Goal: Task Accomplishment & Management: Manage account settings

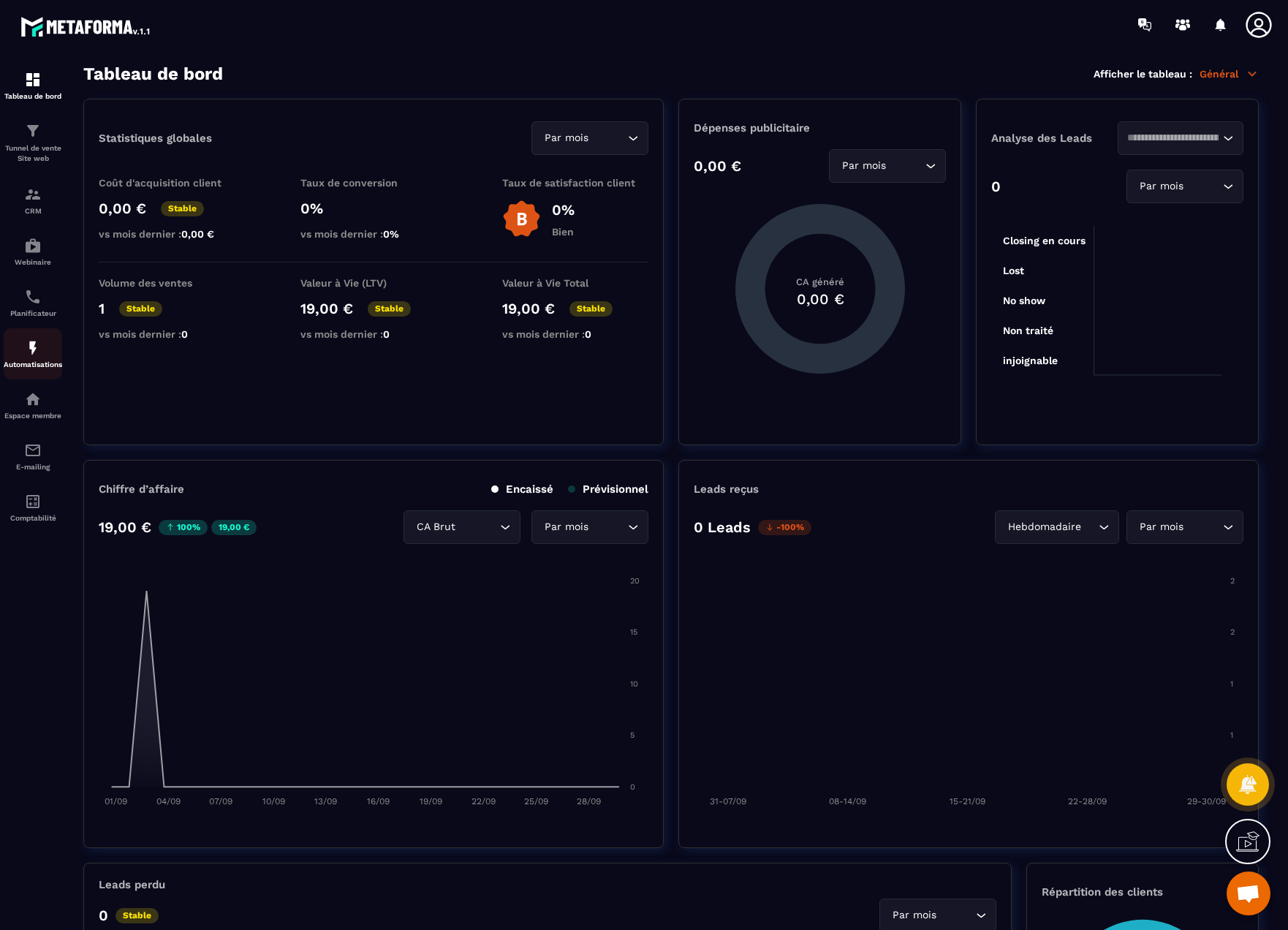
click at [17, 357] on div "Automatisations" at bounding box center [33, 354] width 59 height 29
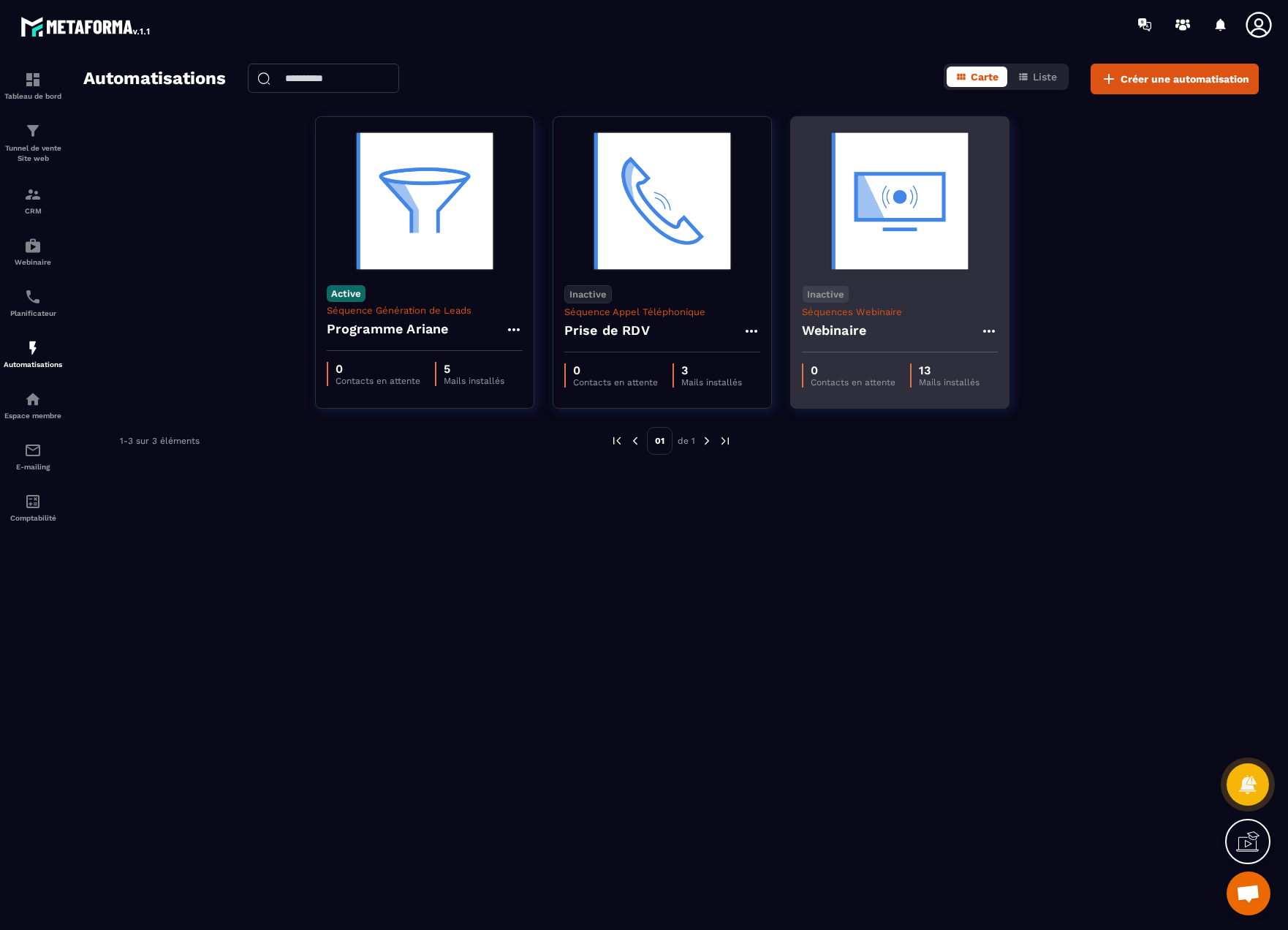
click at [891, 276] on div "Inactive Séquences Webinaire Webinaire" at bounding box center [900, 313] width 218 height 78
click at [862, 236] on img at bounding box center [900, 201] width 196 height 146
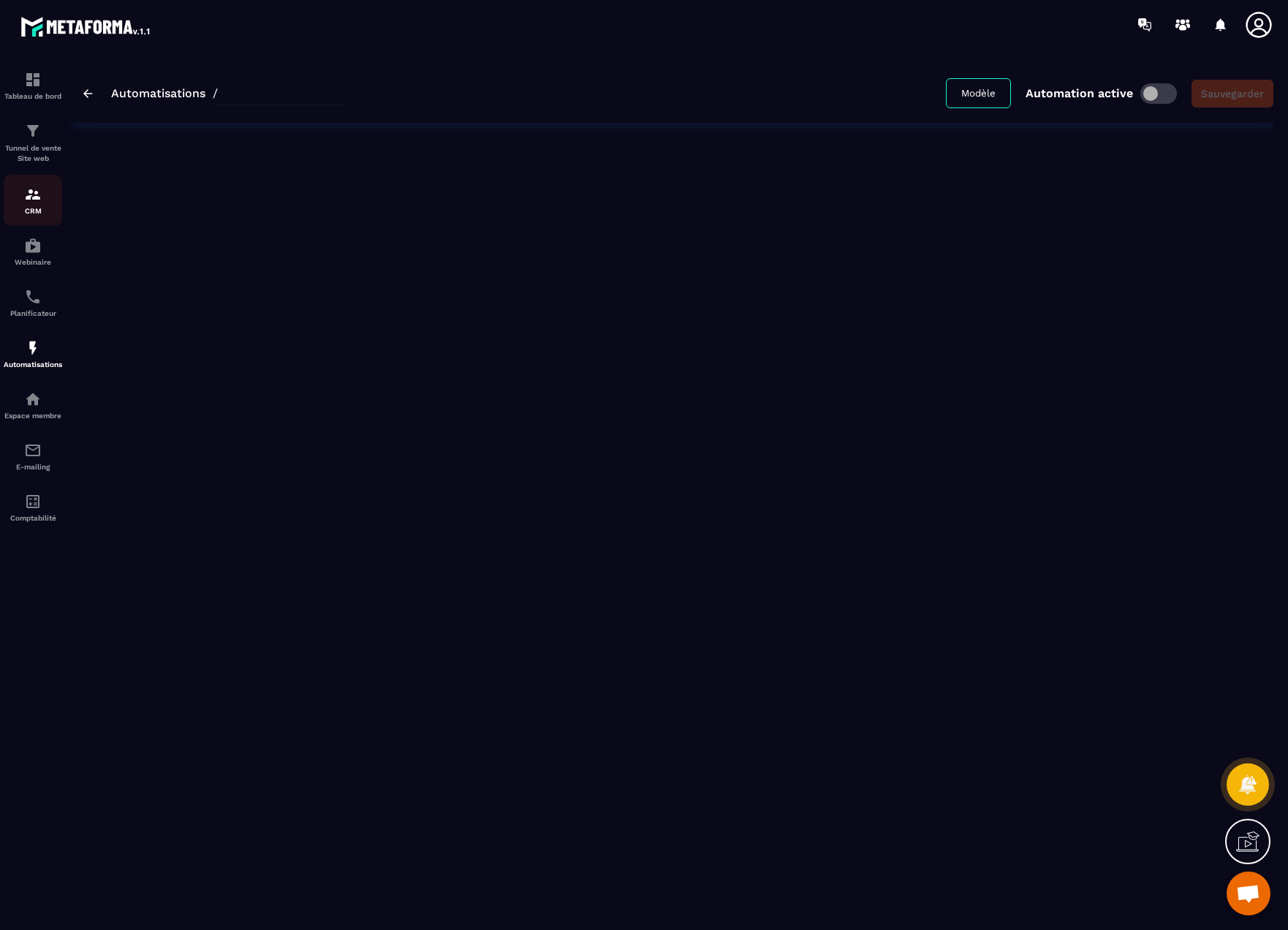
type input "*********"
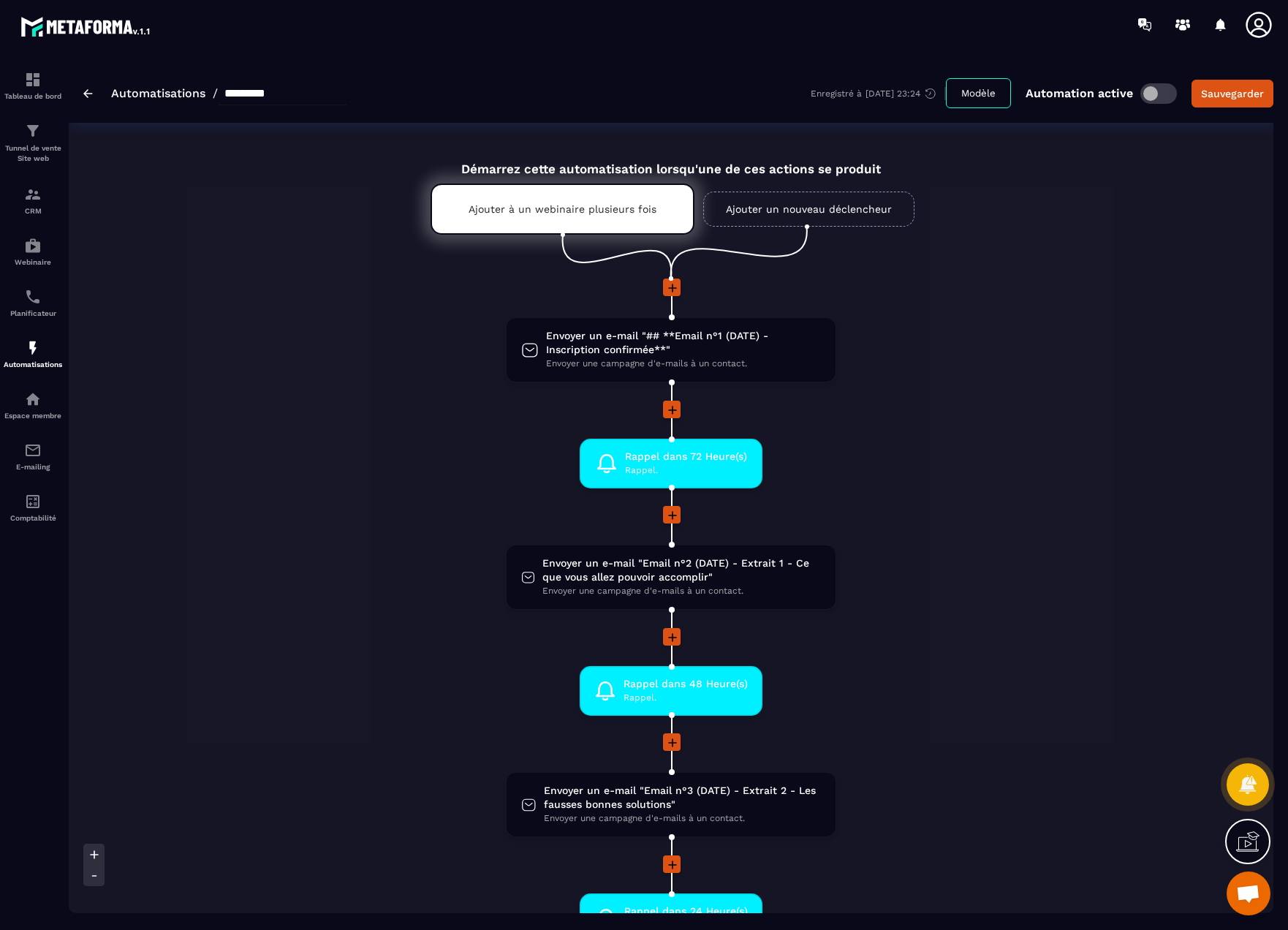
click at [1189, 35] on icon at bounding box center [1259, 25] width 29 height 29
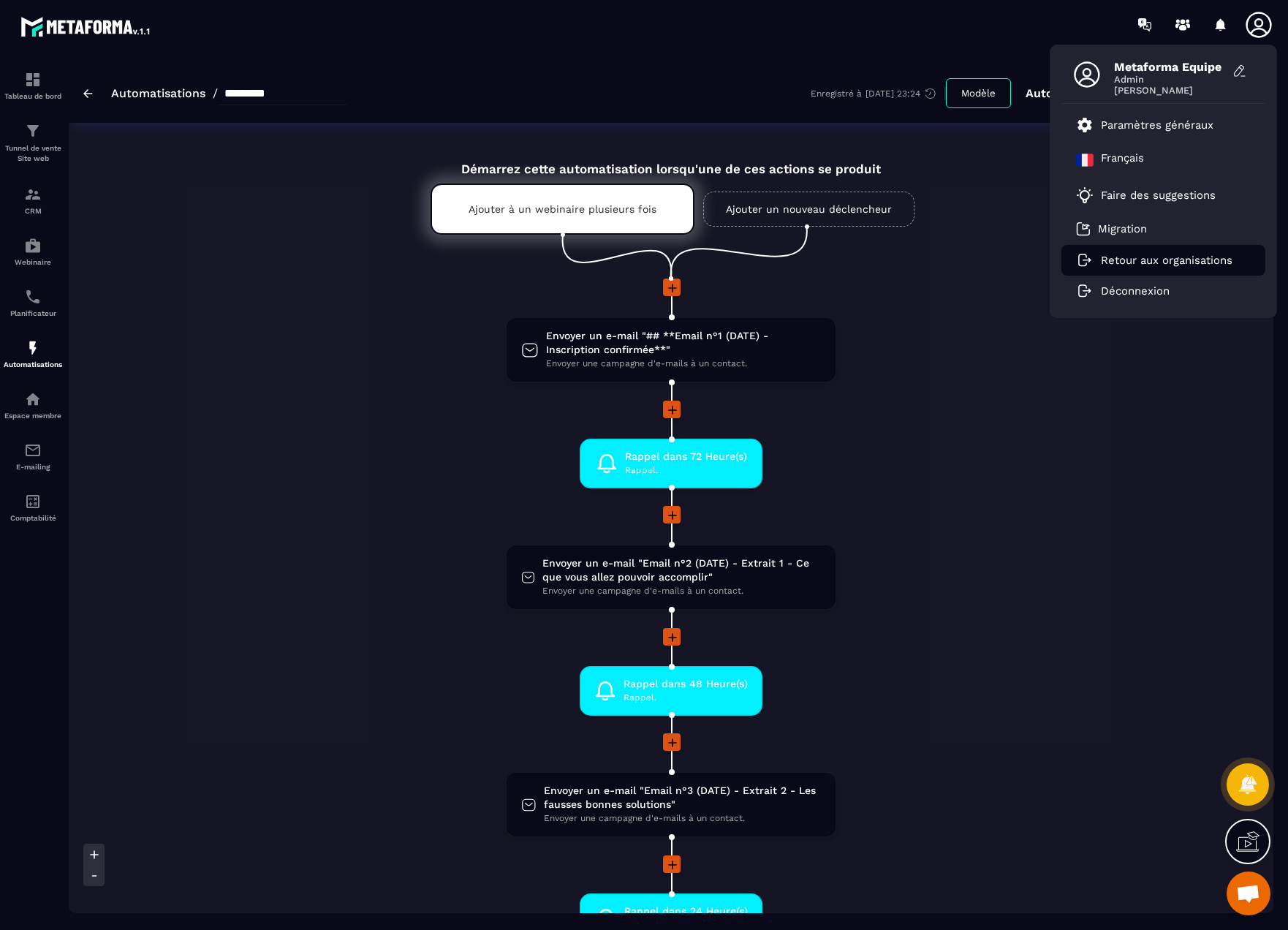
click at [1108, 261] on p "Retour aux organisations" at bounding box center [1166, 260] width 132 height 13
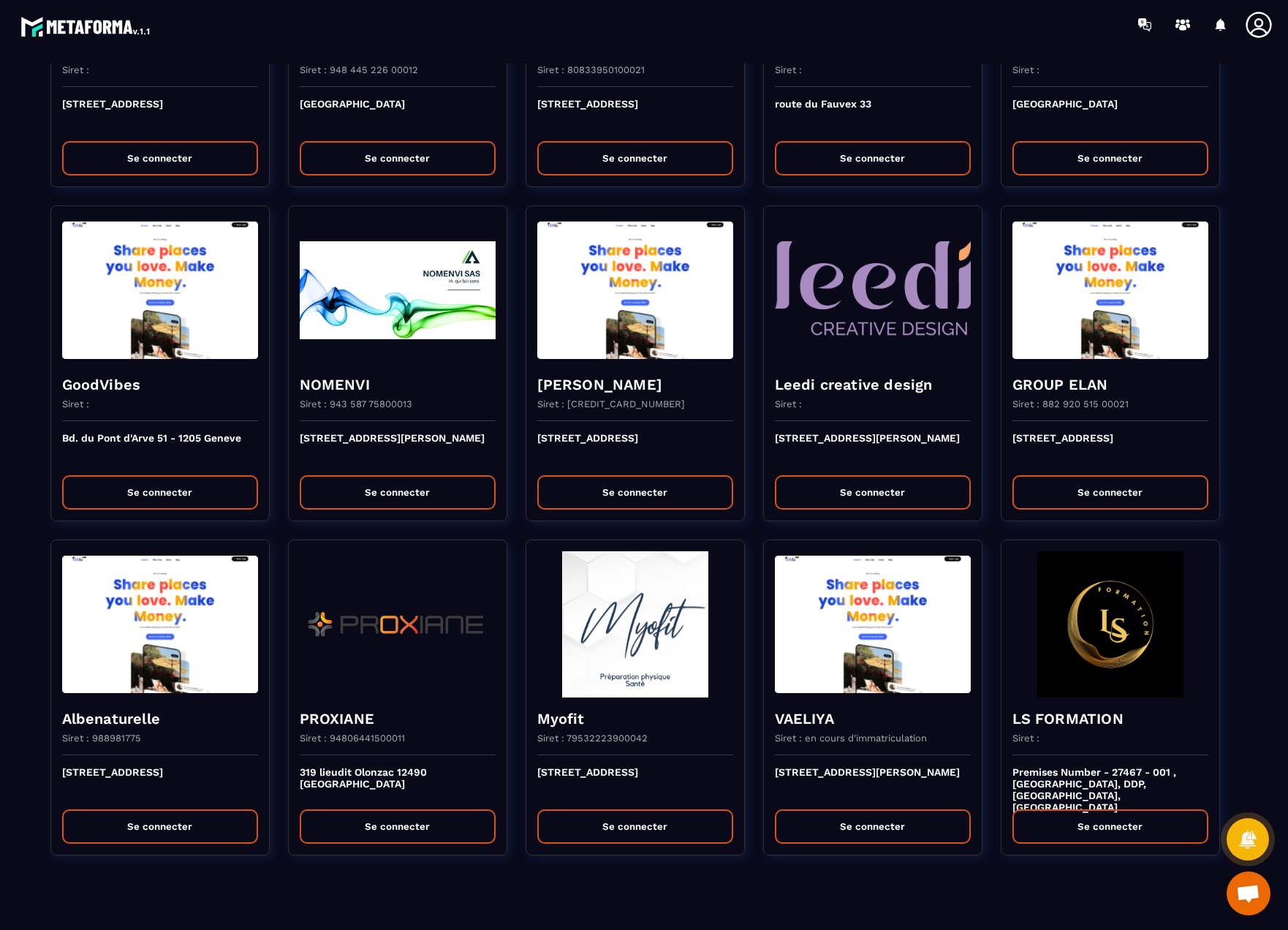
scroll to position [2548, 0]
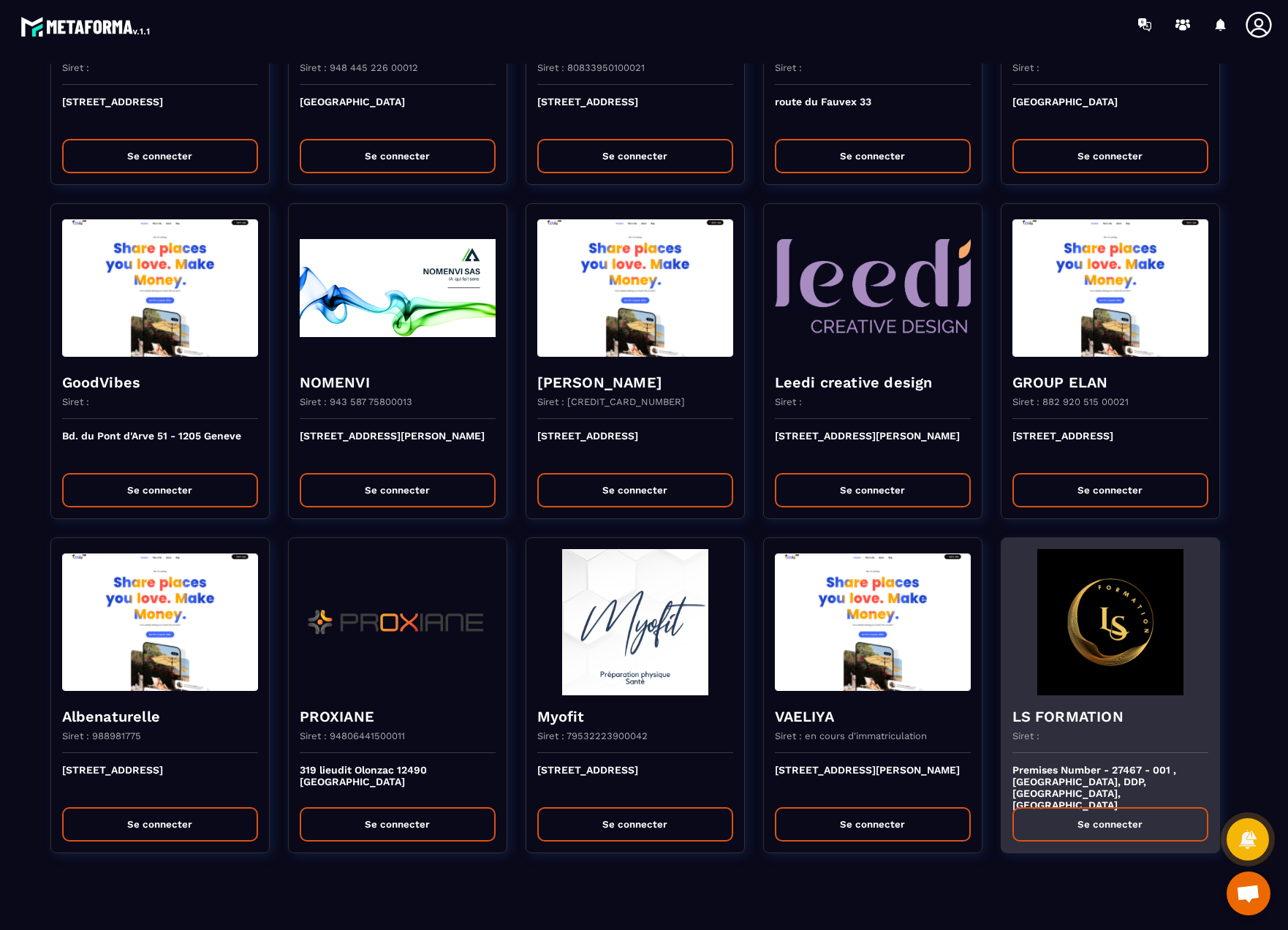
click at [1050, 713] on h4 "LS FORMATION" at bounding box center [1110, 716] width 196 height 20
